Goal: Consume media (video, audio): Consume media (video, audio)

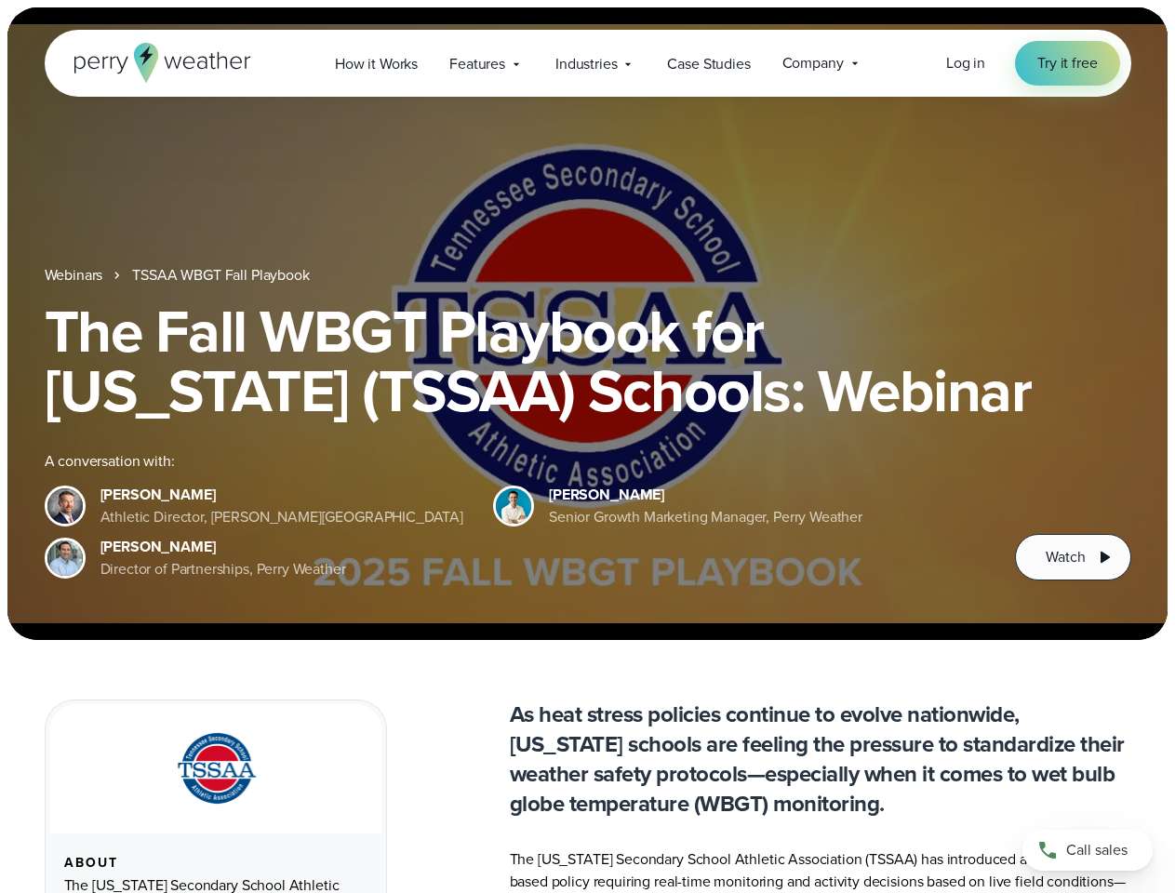
click at [587, 446] on div "The Fall WBGT Playbook for [US_STATE] (TSSAA) Schools: Webinar A conversation w…" at bounding box center [588, 440] width 1086 height 279
click at [587, 63] on span "Industries" at bounding box center [585, 64] width 61 height 22
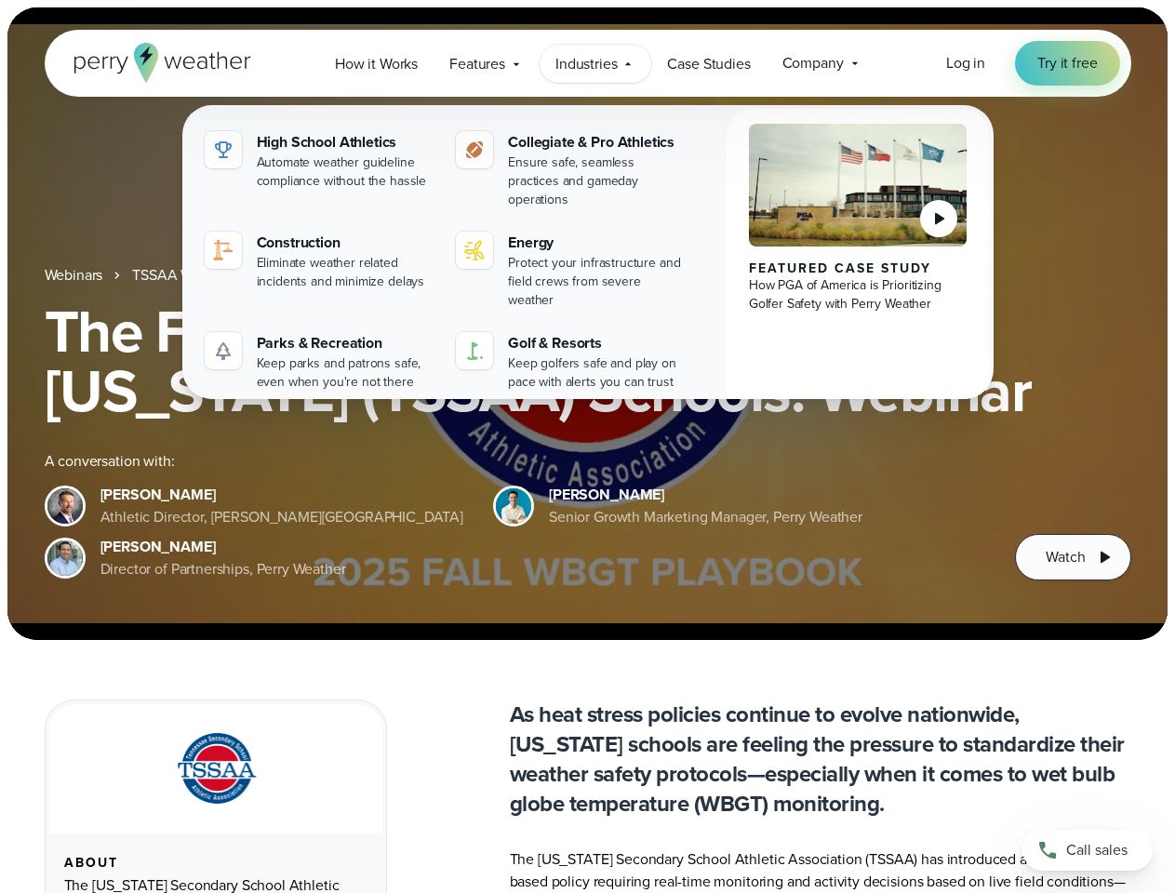
click at [587, 324] on h1 "The Fall WBGT Playbook for [US_STATE] (TSSAA) Schools: Webinar" at bounding box center [588, 360] width 1086 height 119
click at [222, 275] on link "TSSAA WBGT Fall Playbook" at bounding box center [220, 275] width 177 height 22
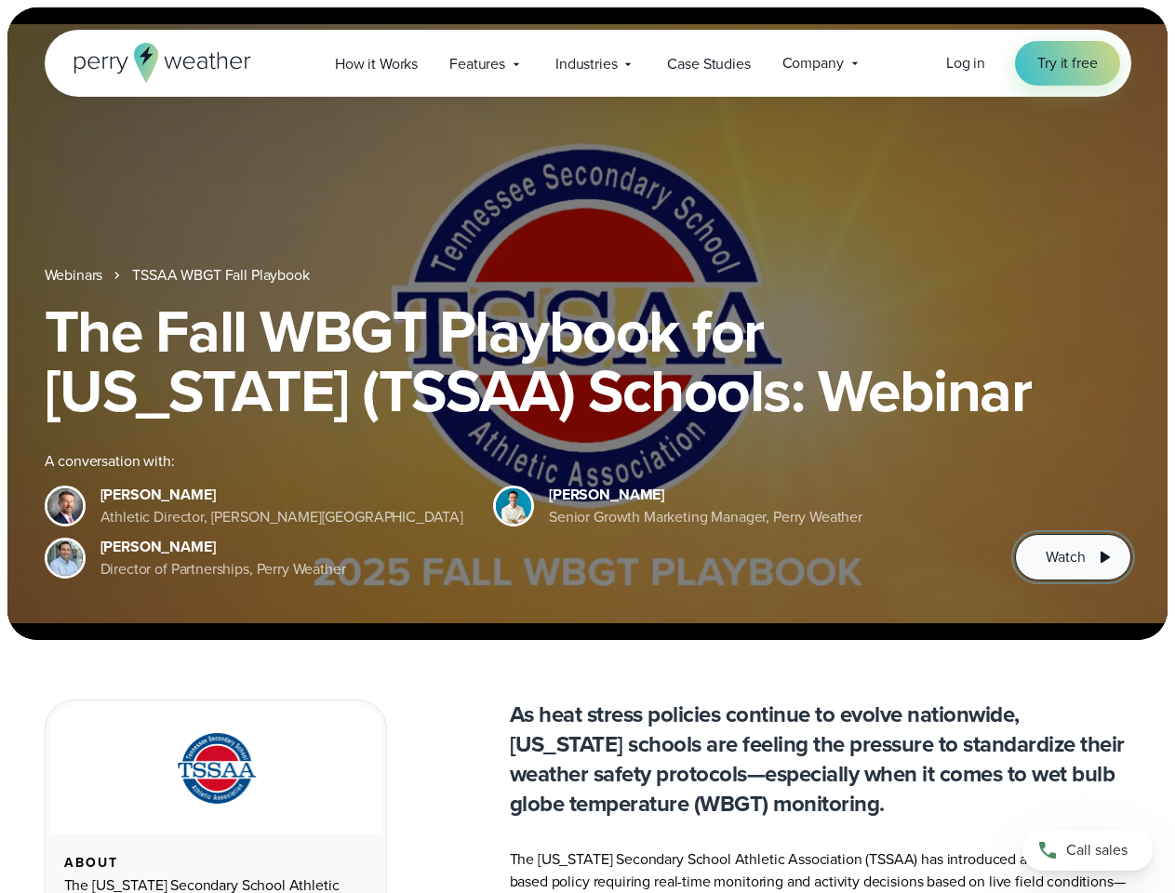
click at [1072, 557] on span "Watch" at bounding box center [1064, 557] width 39 height 22
